Goal: Ask a question: Seek information or help from site administrators or community

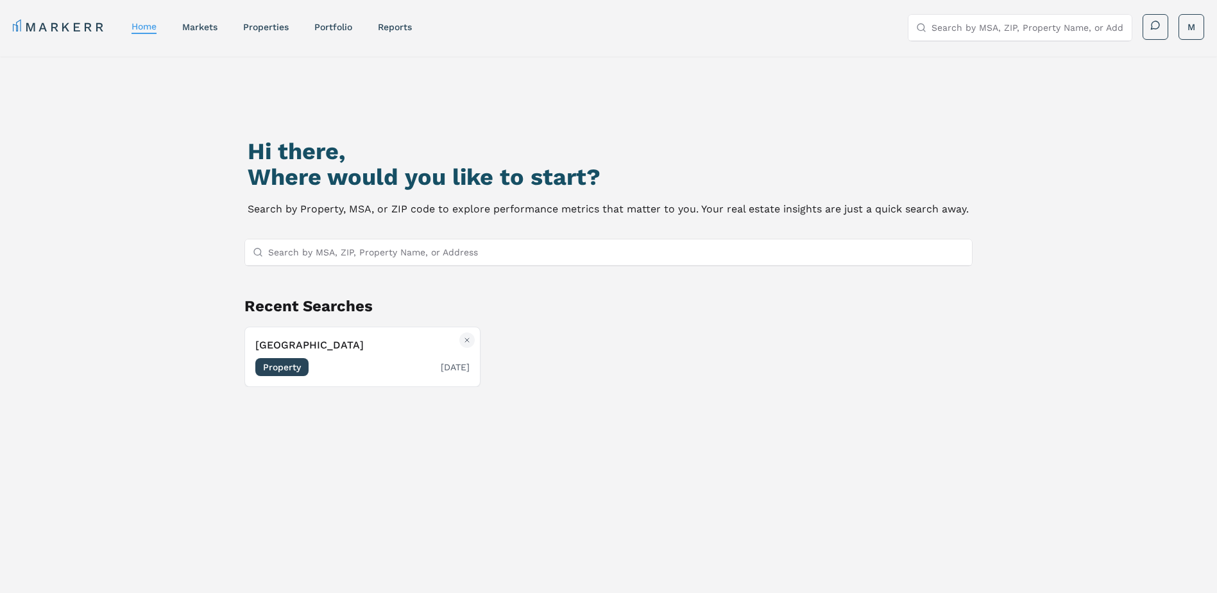
click at [300, 363] on span "Property" at bounding box center [281, 367] width 53 height 18
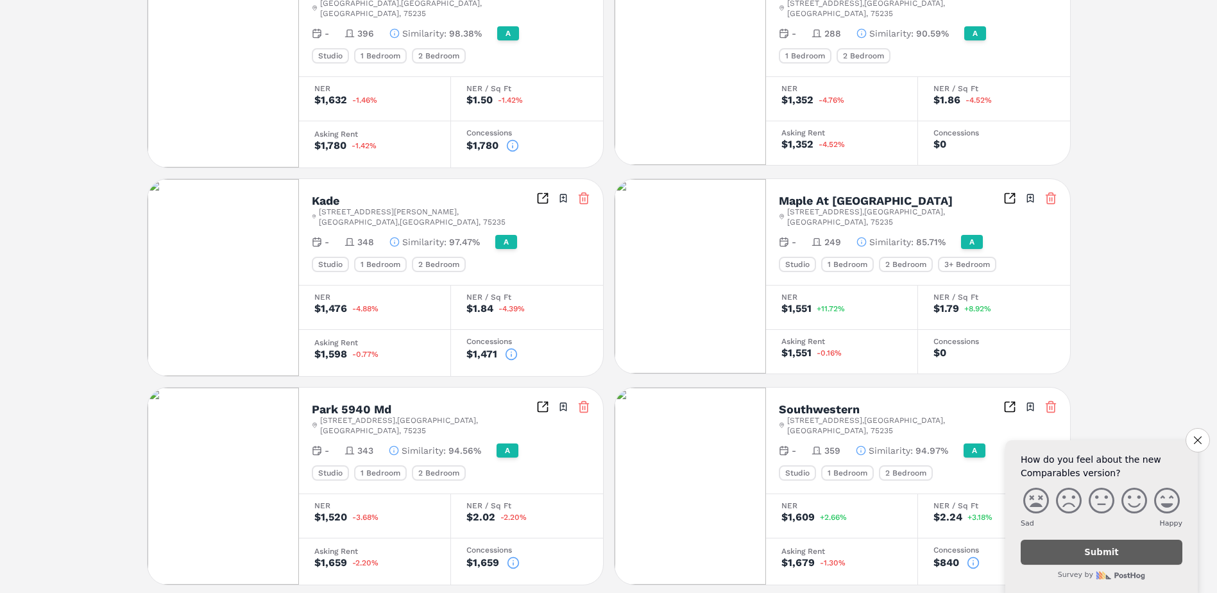
scroll to position [294, 0]
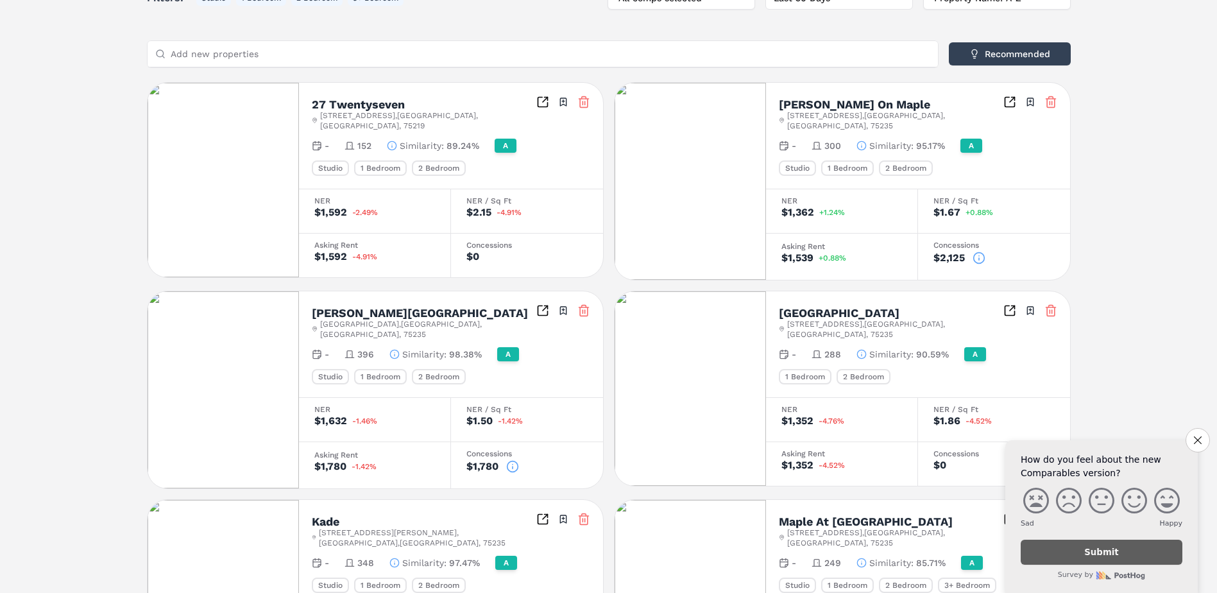
click at [394, 141] on icon "button" at bounding box center [392, 146] width 10 height 10
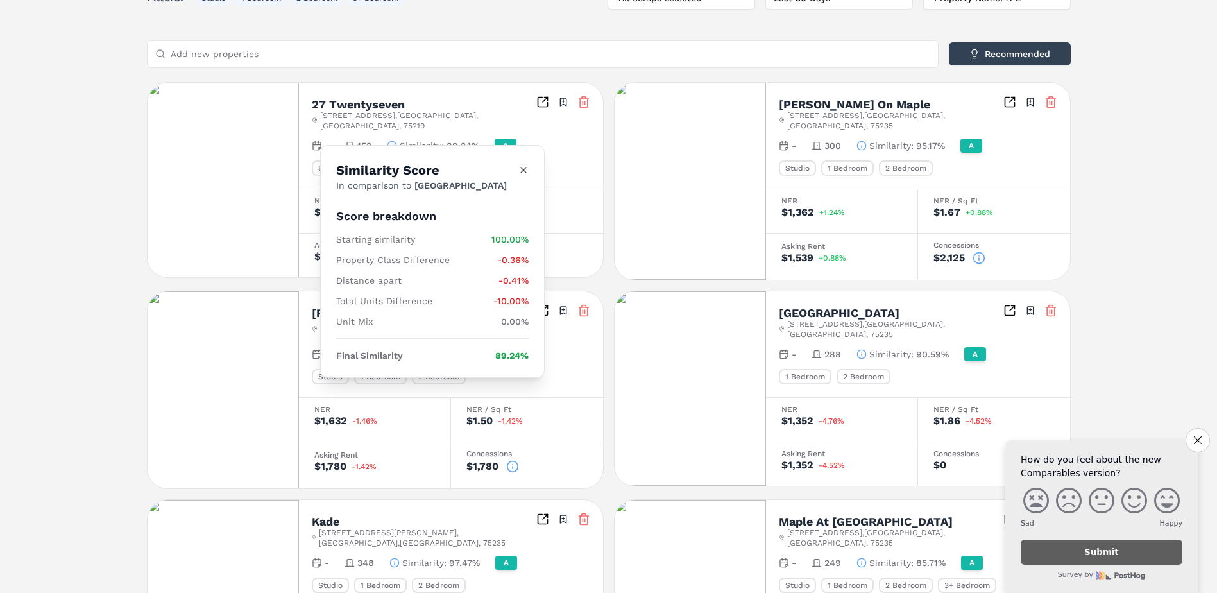
click at [522, 168] on icon "Close" at bounding box center [523, 169] width 5 height 5
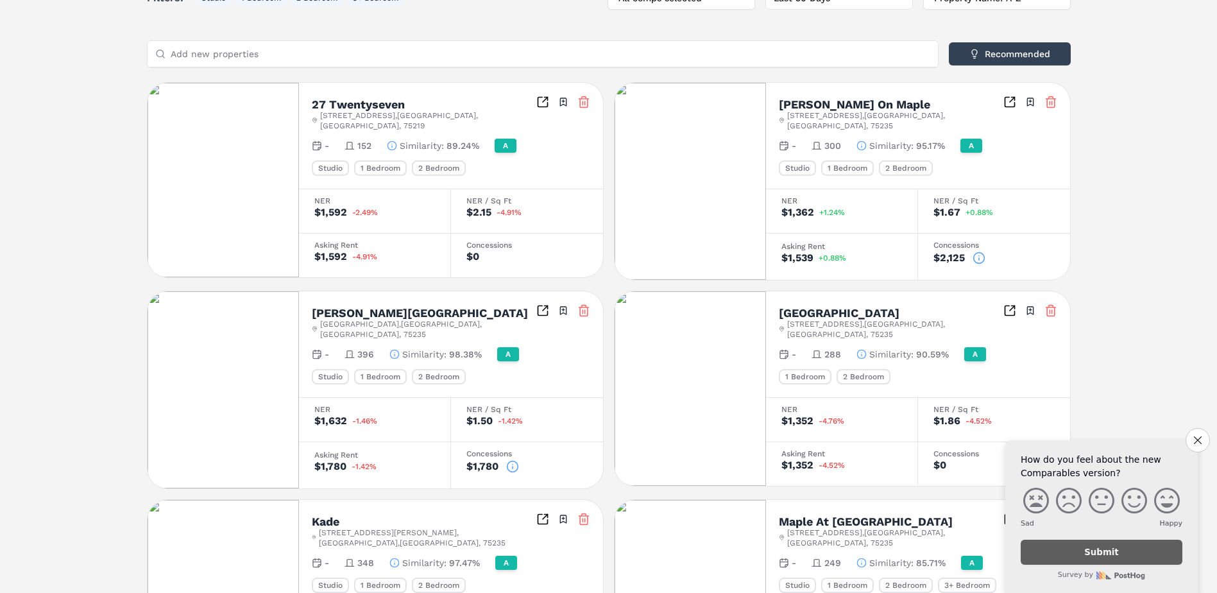
click at [542, 101] on icon "Inspect Comparables" at bounding box center [542, 102] width 13 height 13
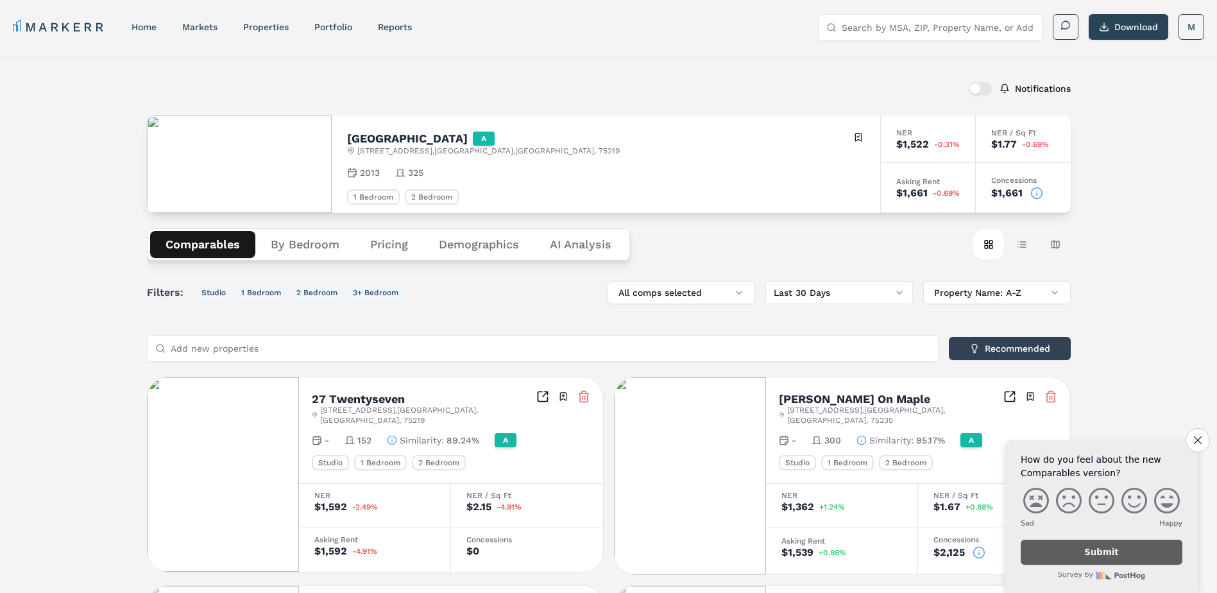
scroll to position [128, 0]
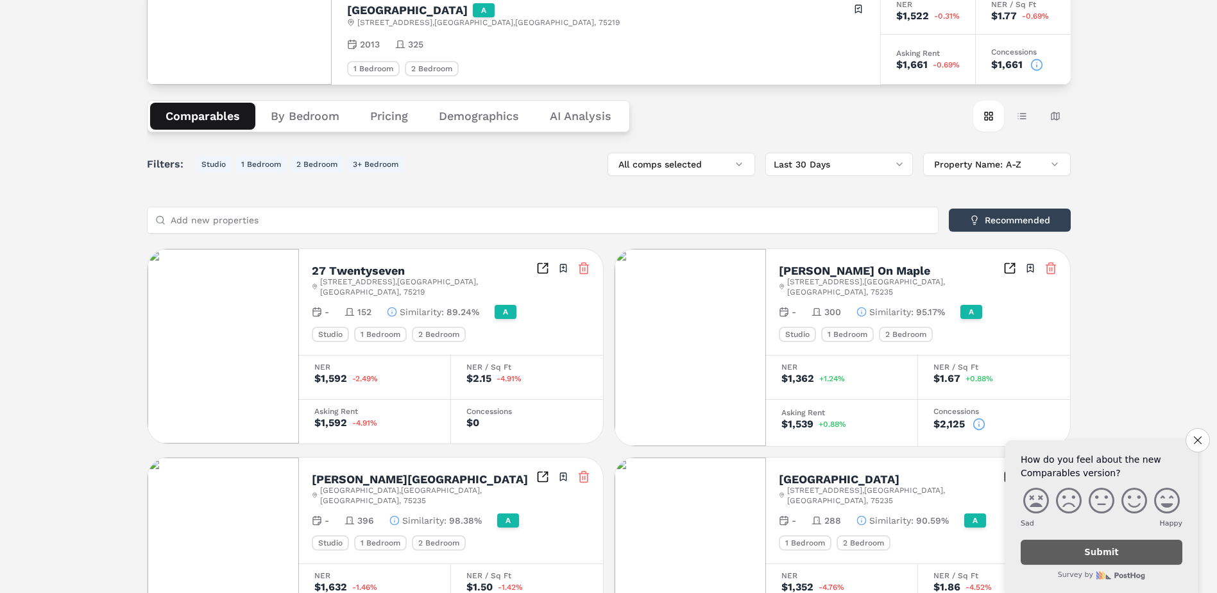
click at [540, 264] on icon "Inspect Comparables" at bounding box center [543, 269] width 10 height 10
click at [395, 307] on icon "button" at bounding box center [392, 312] width 10 height 10
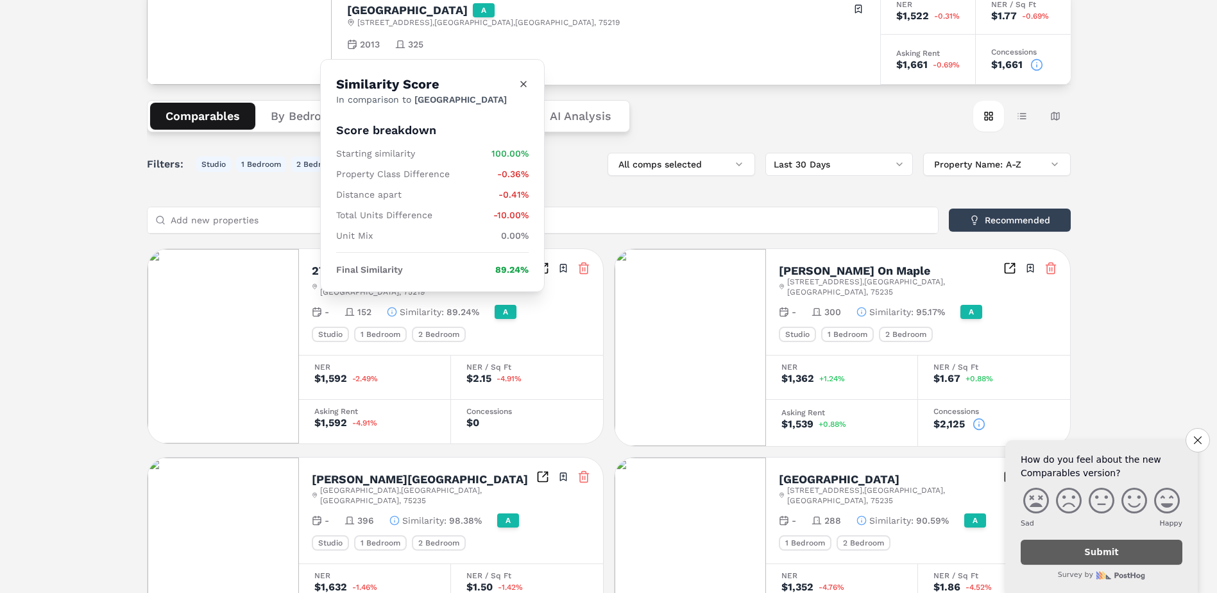
click at [527, 81] on icon "Close" at bounding box center [523, 84] width 10 height 10
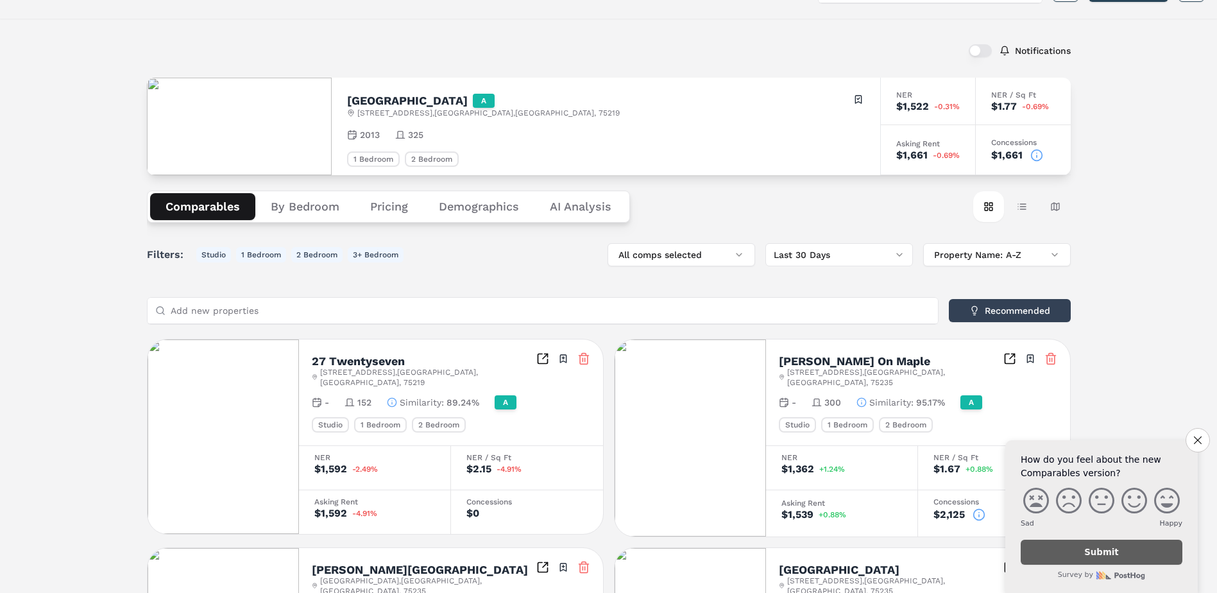
scroll to position [0, 0]
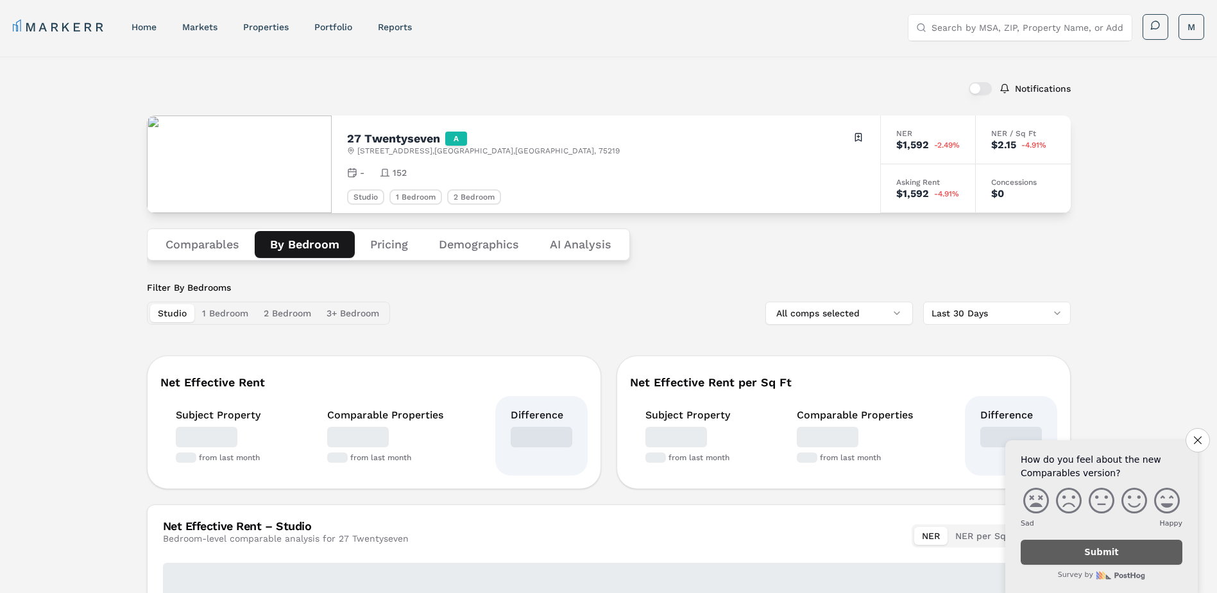
click at [325, 246] on button "By Bedroom" at bounding box center [305, 244] width 100 height 27
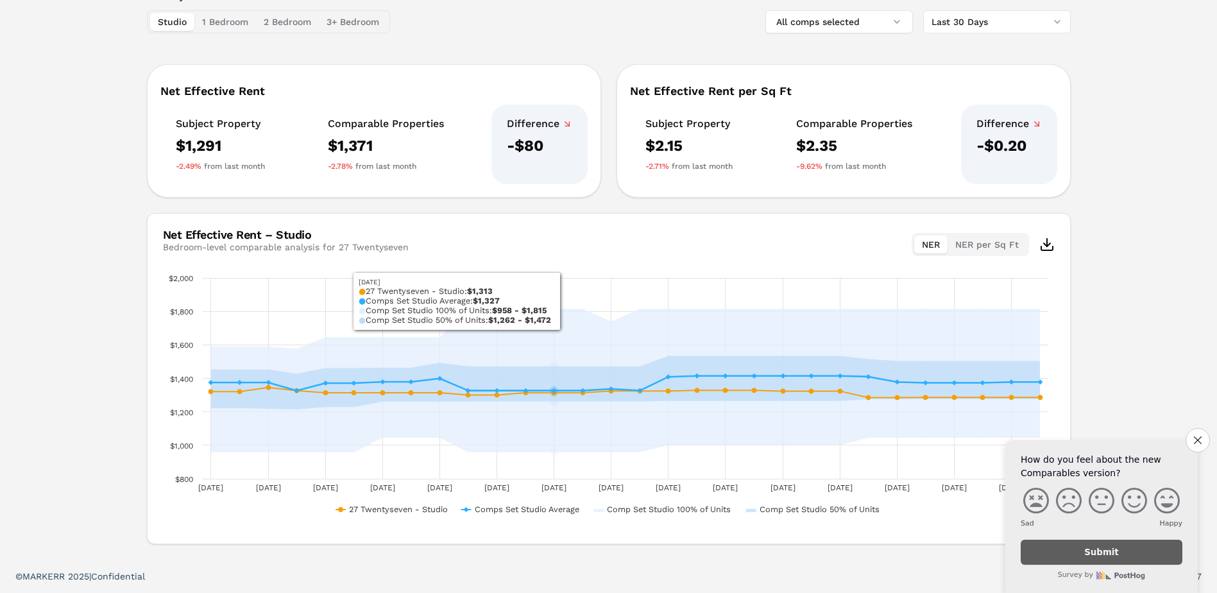
scroll to position [35, 0]
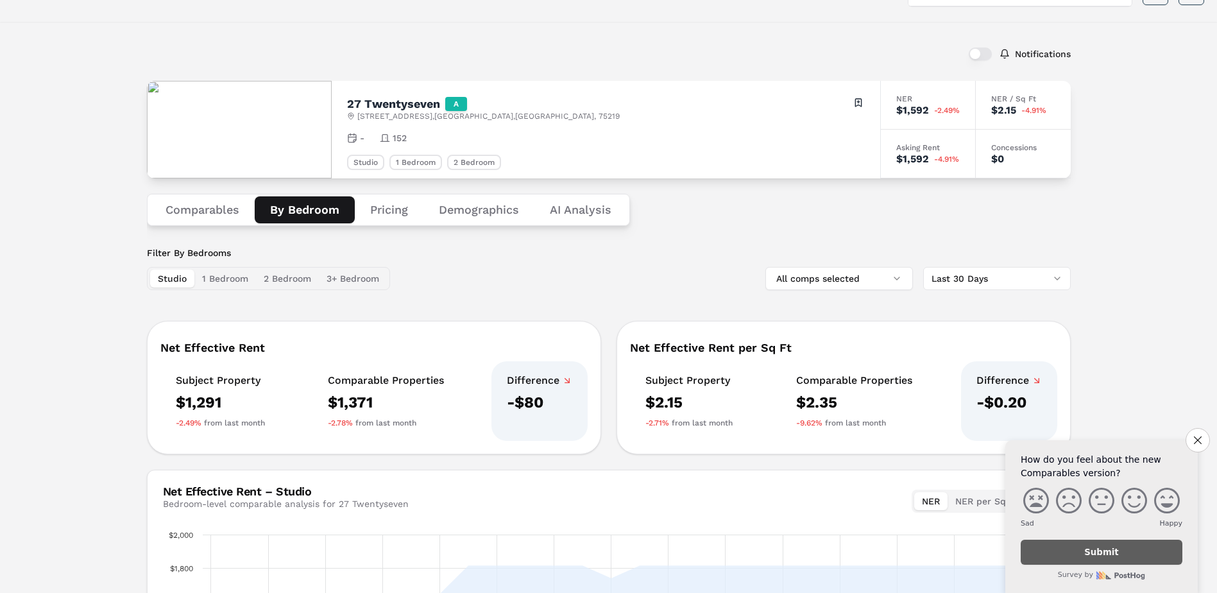
click at [406, 207] on button "Pricing" at bounding box center [389, 209] width 69 height 27
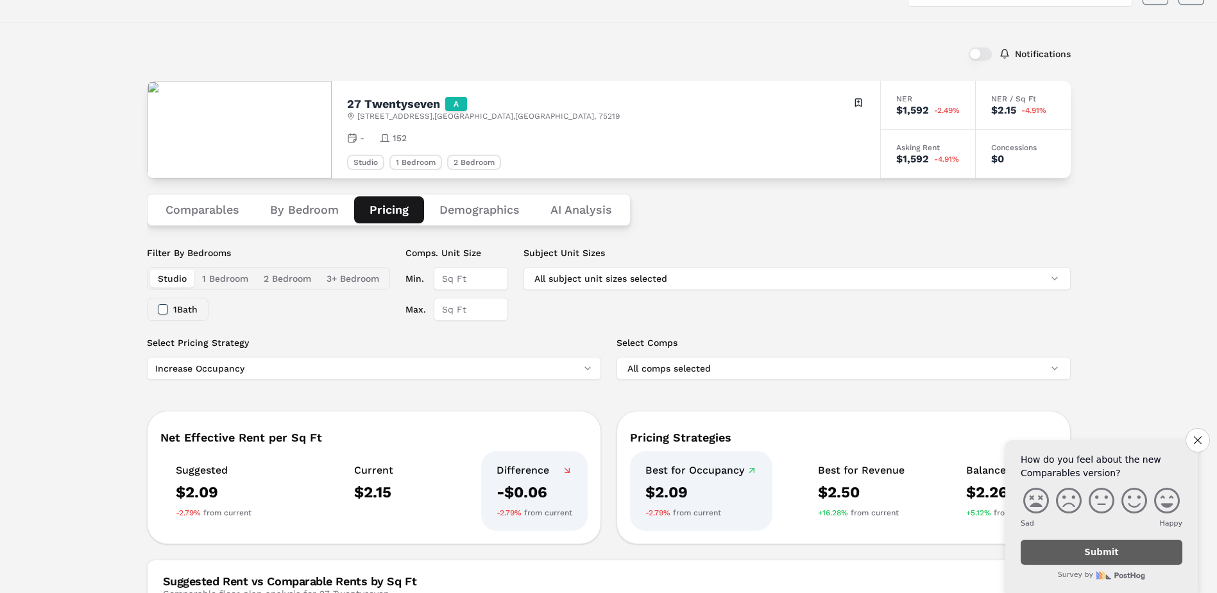
click at [595, 209] on div "Comparables By Bedroom Pricing Demographics AI Analysis" at bounding box center [609, 209] width 924 height 63
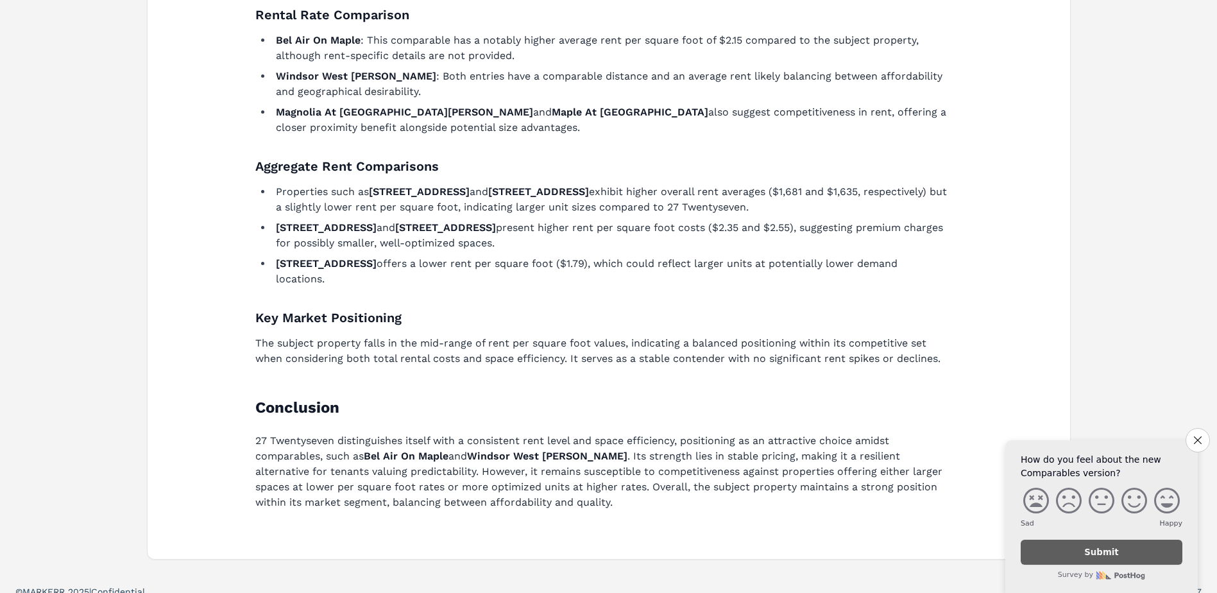
scroll to position [37, 0]
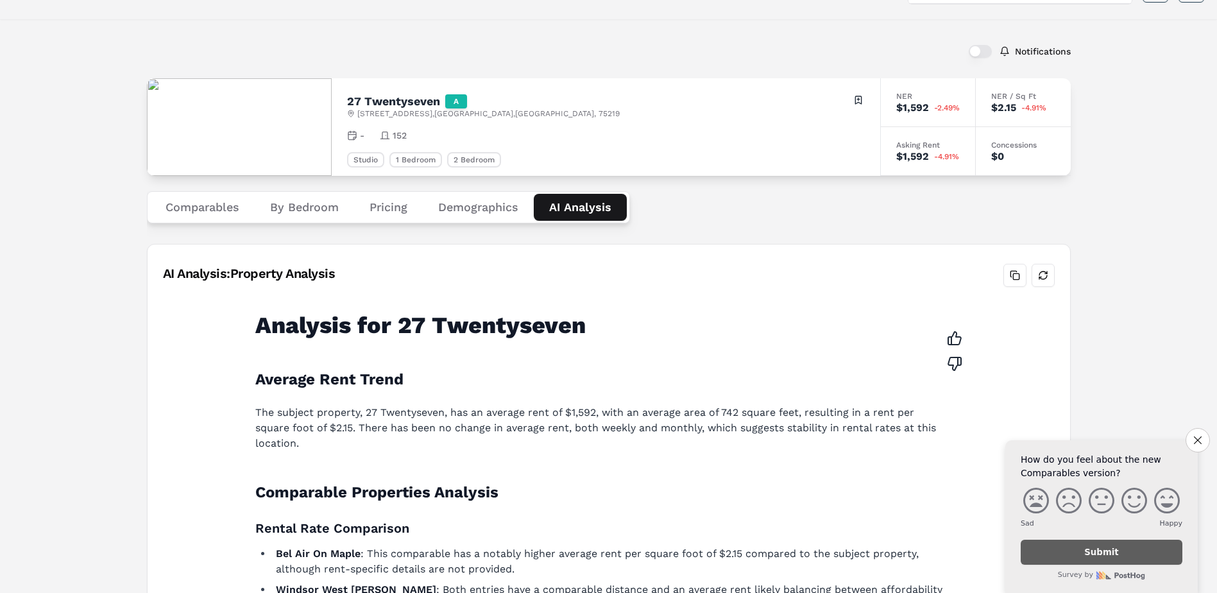
click at [453, 218] on button "Demographics" at bounding box center [478, 207] width 111 height 27
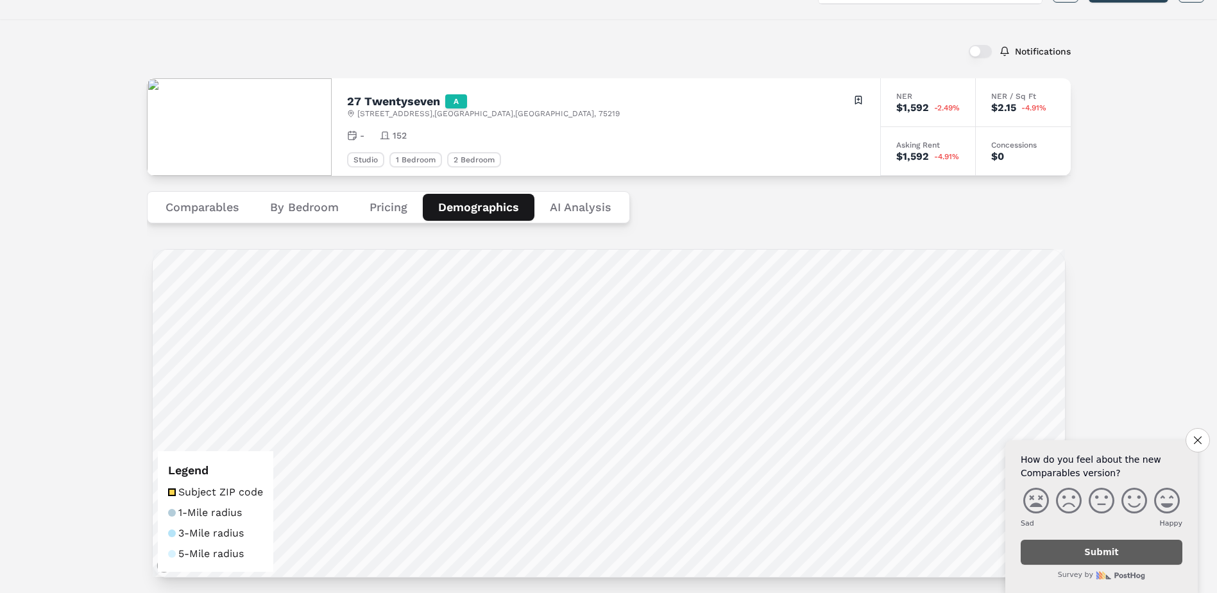
click at [397, 212] on button "Pricing" at bounding box center [388, 207] width 69 height 27
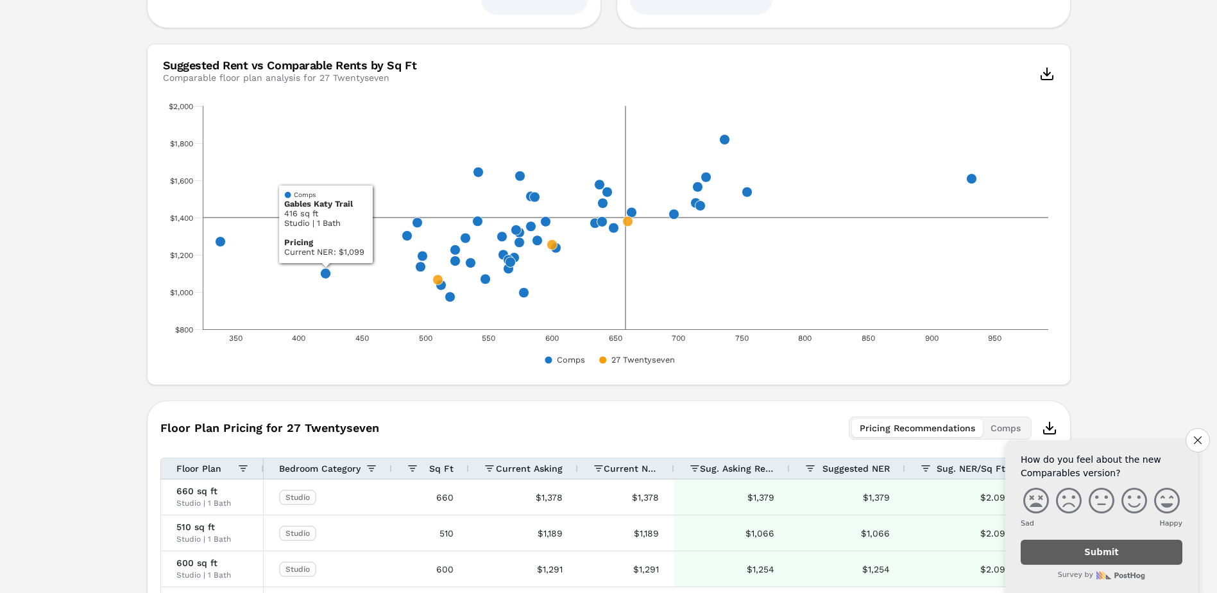
scroll to position [663, 0]
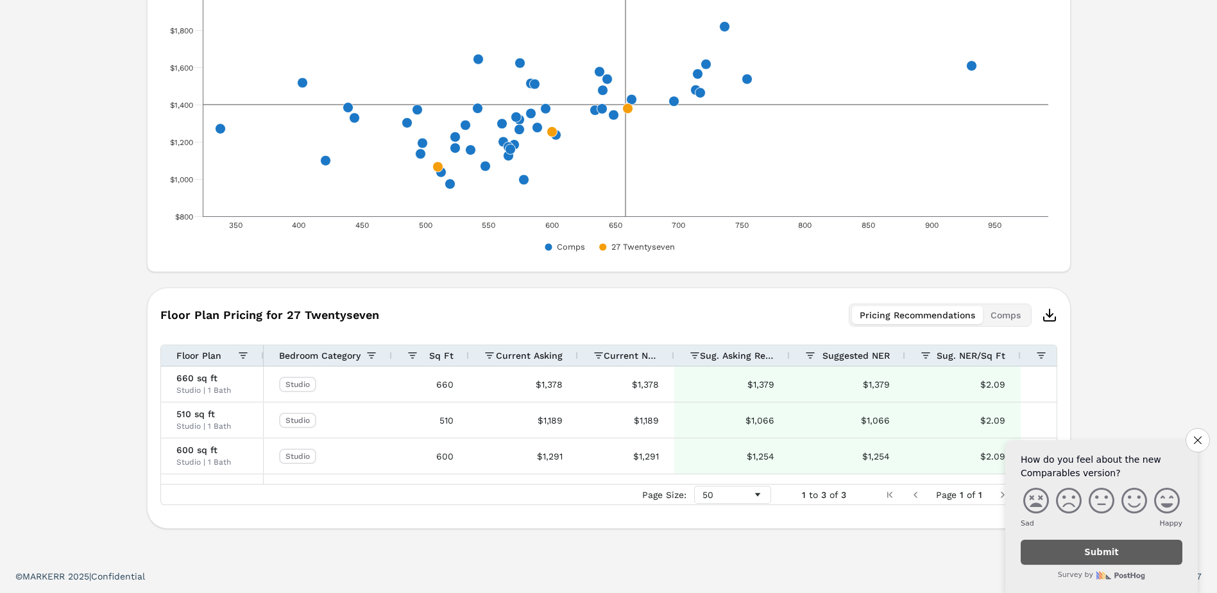
drag, startPoint x: 380, startPoint y: 487, endPoint x: 509, endPoint y: 488, distance: 129.0
click at [508, 487] on div "Page Size: 50 1 to 3 of 3 Page 1 of 1" at bounding box center [609, 494] width 896 height 21
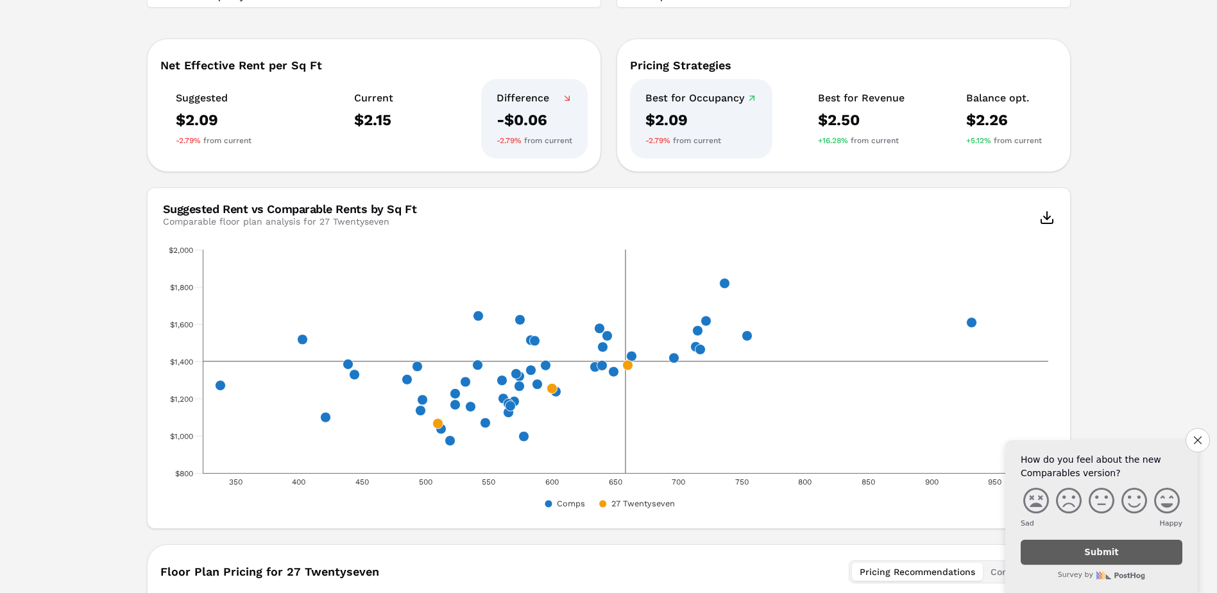
scroll to position [22, 0]
